Goal: Find specific page/section: Find specific page/section

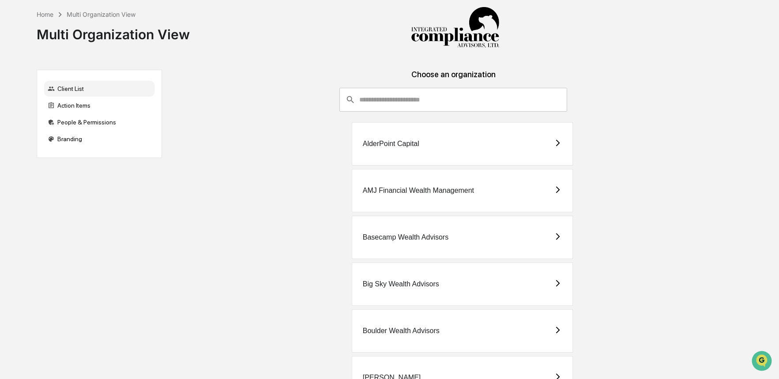
click at [404, 96] on input "consultant-dashboard__filter-organizations-search-bar" at bounding box center [463, 100] width 208 height 24
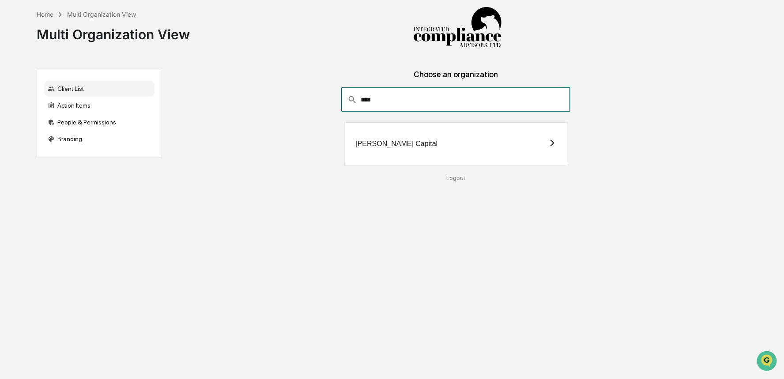
type input "****"
click at [416, 146] on div "[PERSON_NAME] Capital" at bounding box center [455, 143] width 222 height 43
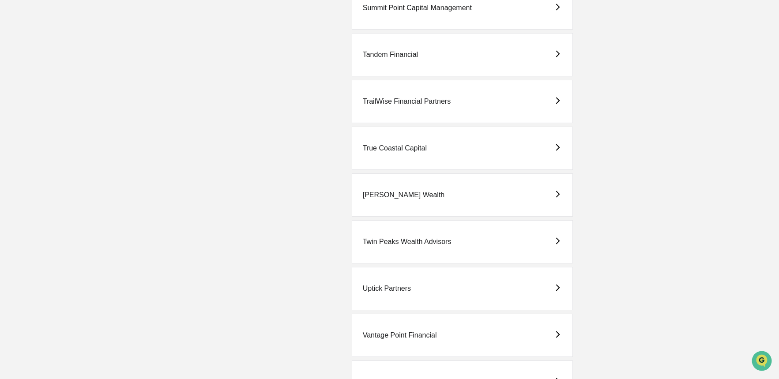
scroll to position [2565, 0]
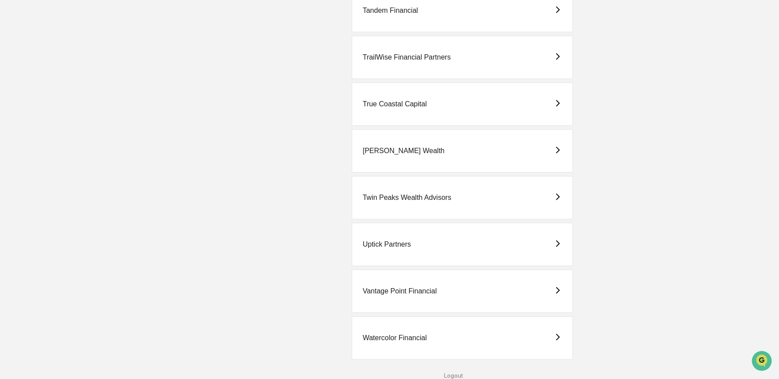
click at [440, 199] on div "Twin Peaks Wealth Advisors" at bounding box center [407, 198] width 89 height 8
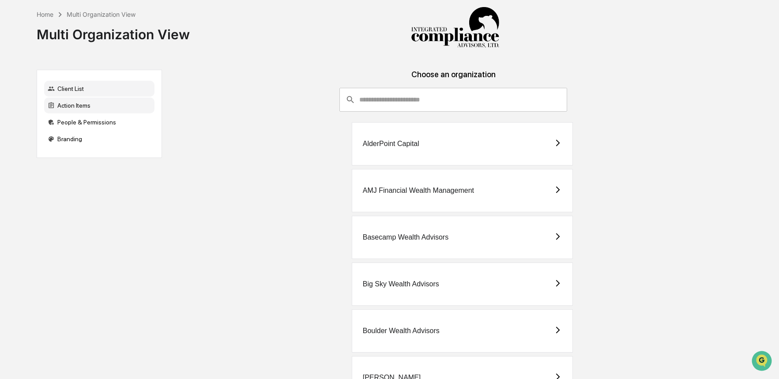
click at [63, 109] on div "Action Items" at bounding box center [99, 106] width 110 height 16
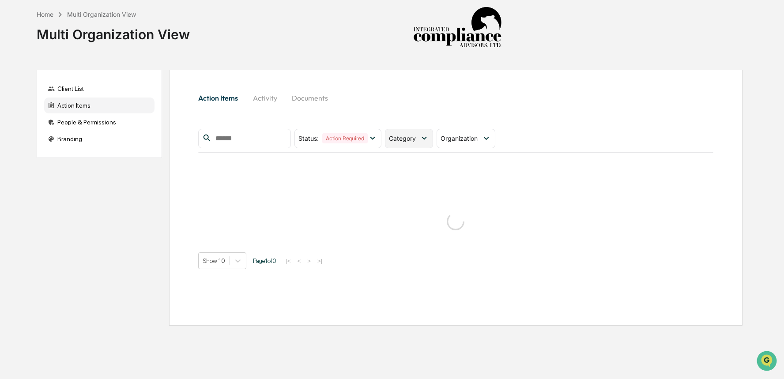
click at [414, 143] on div "Category" at bounding box center [409, 138] width 48 height 19
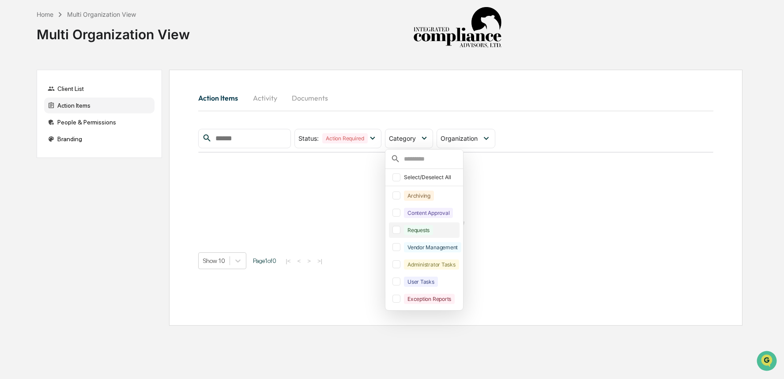
click at [418, 234] on div "Requests" at bounding box center [418, 230] width 29 height 10
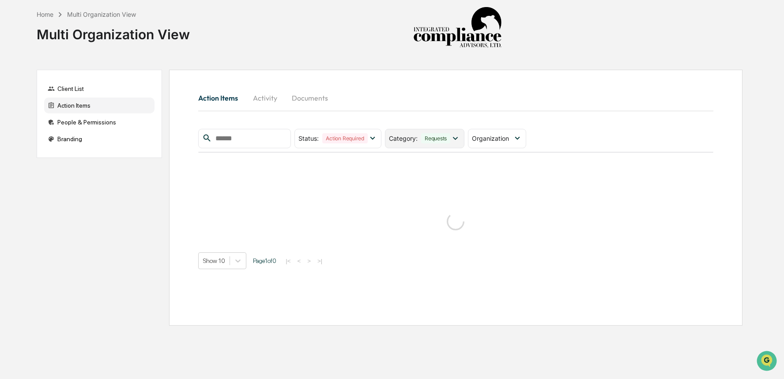
click at [424, 139] on div "Requests" at bounding box center [435, 138] width 29 height 10
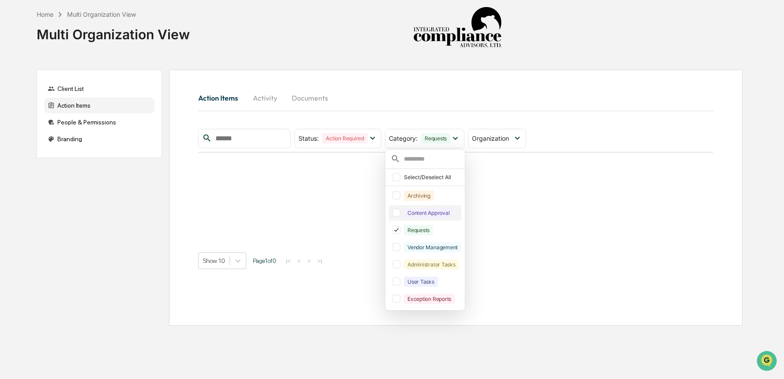
click at [423, 210] on div "Content Approval" at bounding box center [428, 213] width 49 height 10
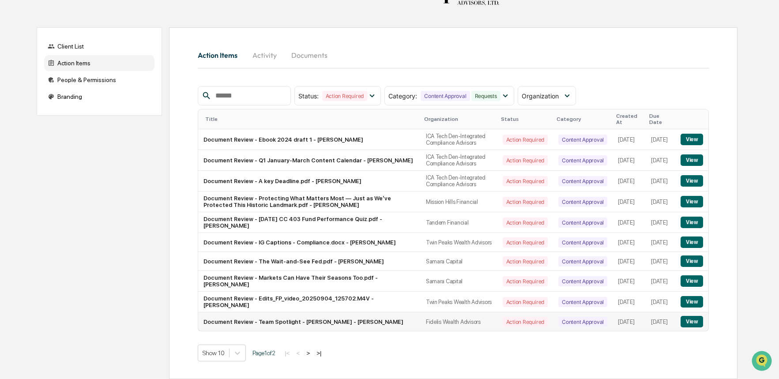
scroll to position [72, 0]
click at [312, 354] on button ">" at bounding box center [308, 353] width 9 height 8
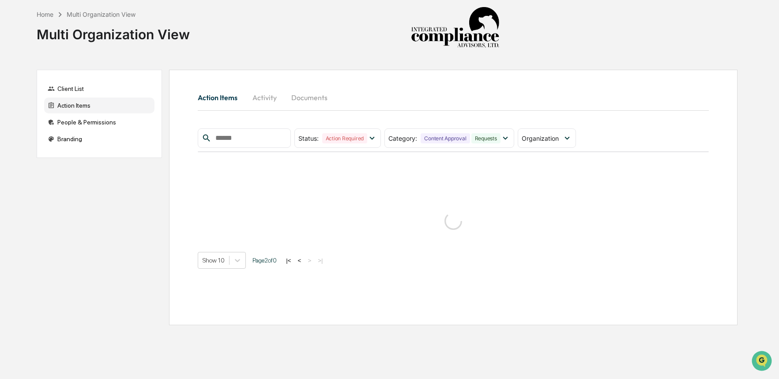
scroll to position [0, 0]
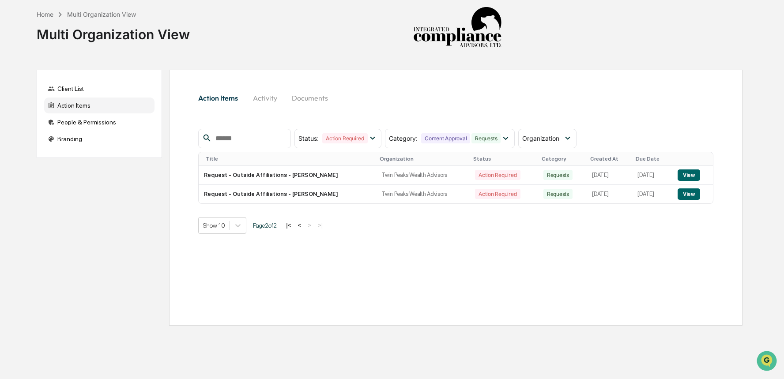
click at [304, 227] on button "<" at bounding box center [299, 225] width 9 height 8
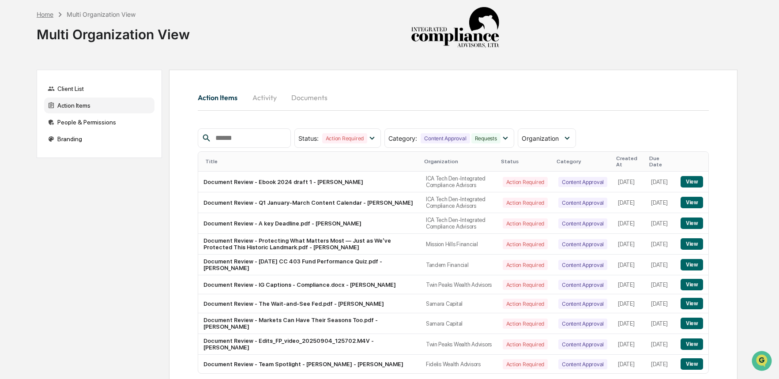
click at [48, 14] on div "Home" at bounding box center [45, 15] width 17 height 8
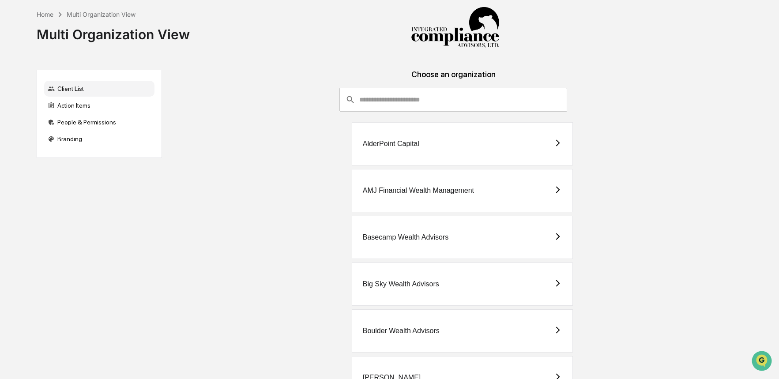
click at [453, 102] on input "consultant-dashboard__filter-organizations-search-bar" at bounding box center [463, 100] width 208 height 24
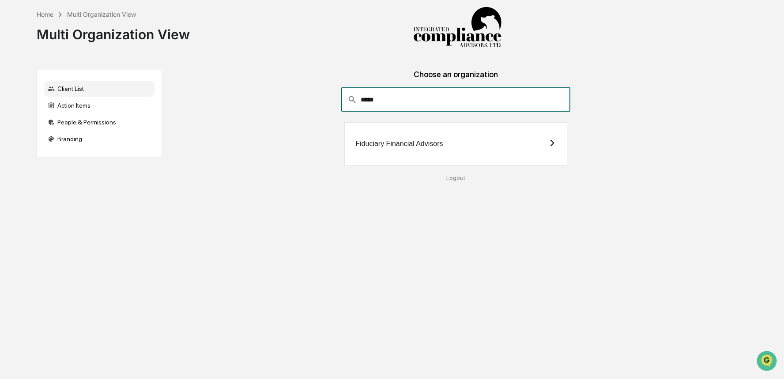
type input "*****"
click at [452, 154] on div "Fiduciary Financial Advisors" at bounding box center [455, 143] width 222 height 43
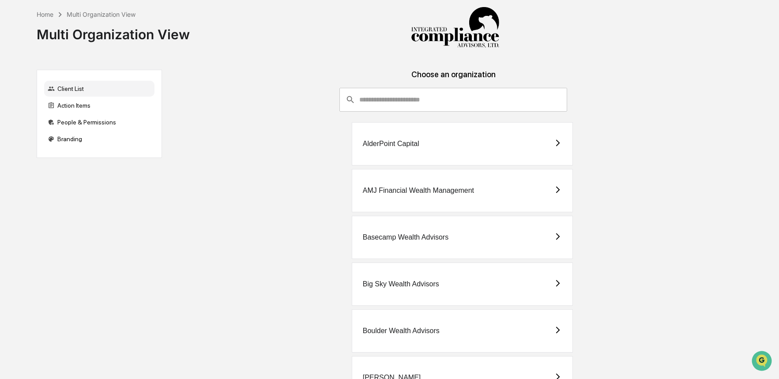
click at [435, 98] on input "consultant-dashboard__filter-organizations-search-bar" at bounding box center [463, 100] width 208 height 24
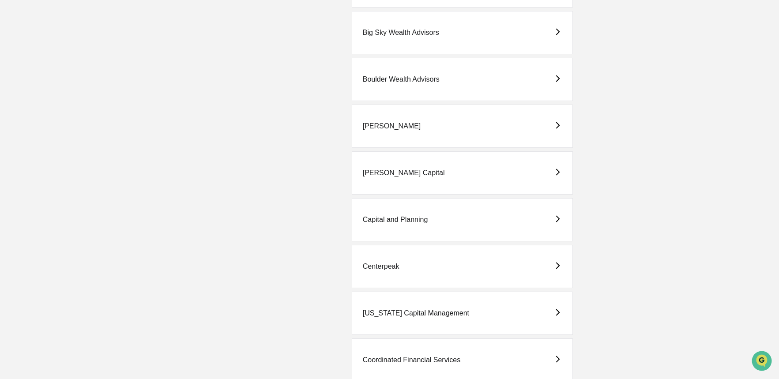
scroll to position [278, 0]
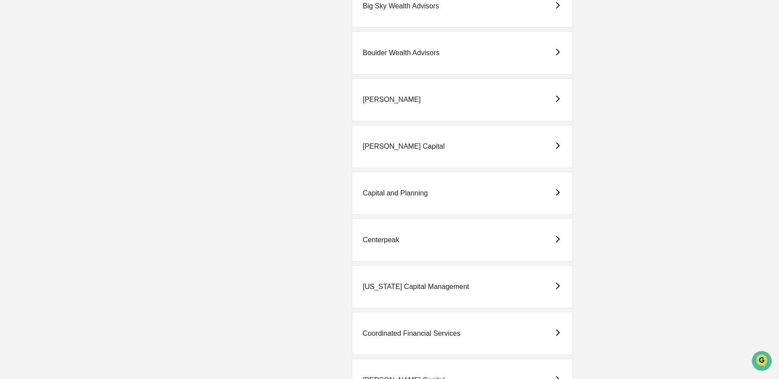
click at [499, 155] on div "[PERSON_NAME] Capital" at bounding box center [462, 146] width 221 height 43
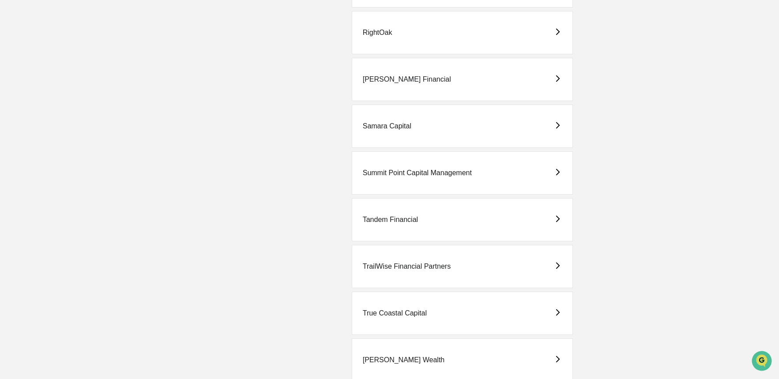
scroll to position [2433, 0]
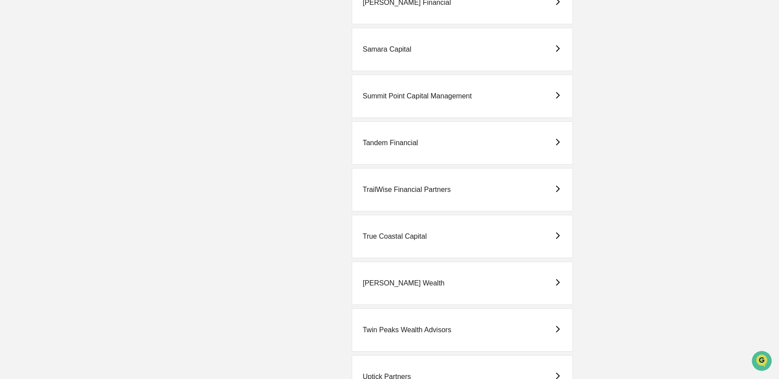
click at [410, 336] on div "Twin Peaks Wealth Advisors" at bounding box center [462, 329] width 221 height 43
